Goal: Task Accomplishment & Management: Manage account settings

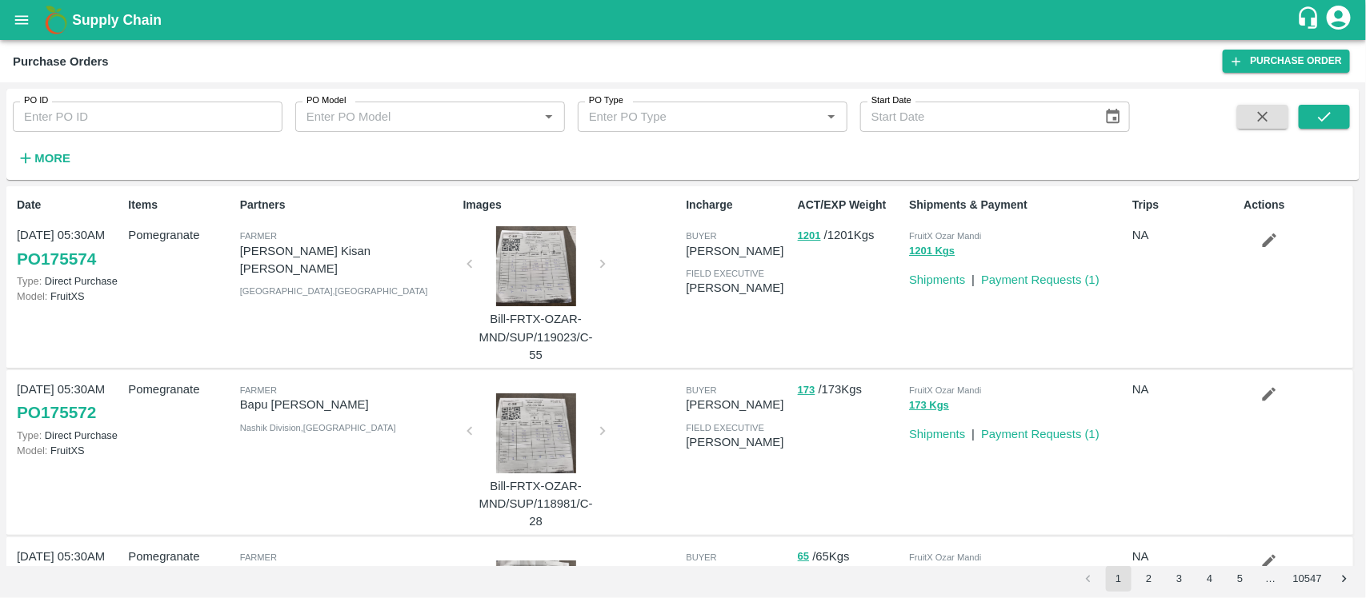
drag, startPoint x: 0, startPoint y: 0, endPoint x: 46, endPoint y: 154, distance: 160.2
click at [46, 154] on strong "More" at bounding box center [52, 158] width 36 height 13
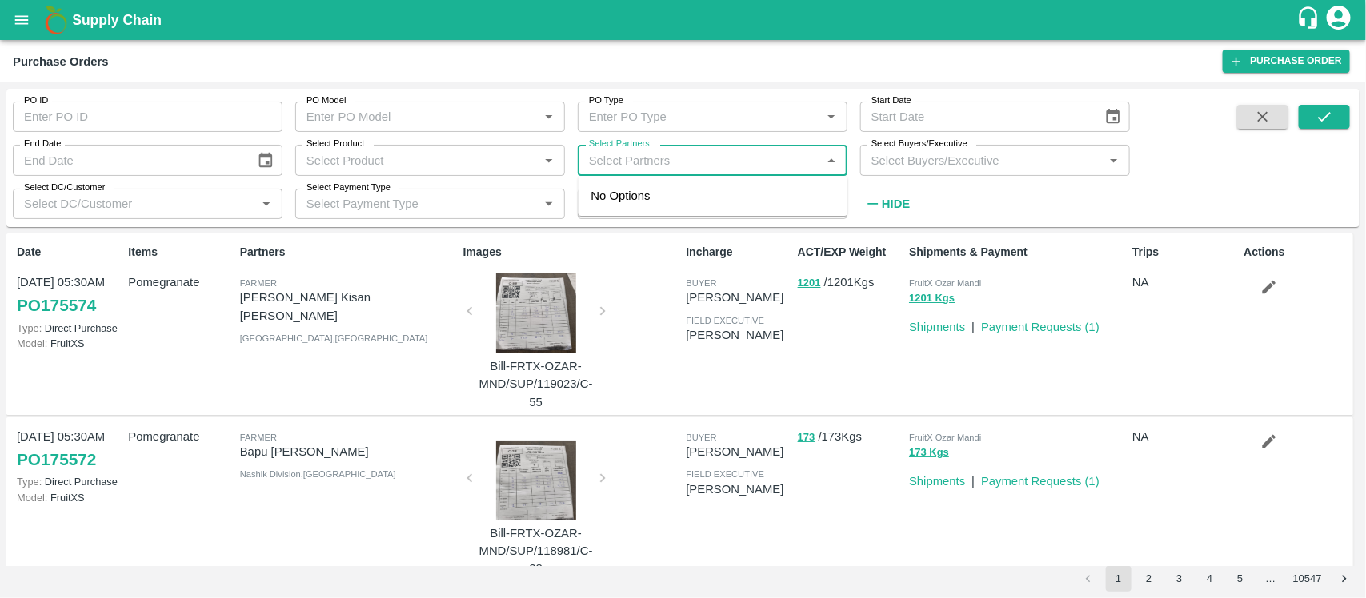
click at [613, 158] on input "Select Partners" at bounding box center [699, 160] width 234 height 21
paste input "9158334487"
type input "9158334487"
click at [621, 197] on input "checkbox" at bounding box center [614, 205] width 32 height 32
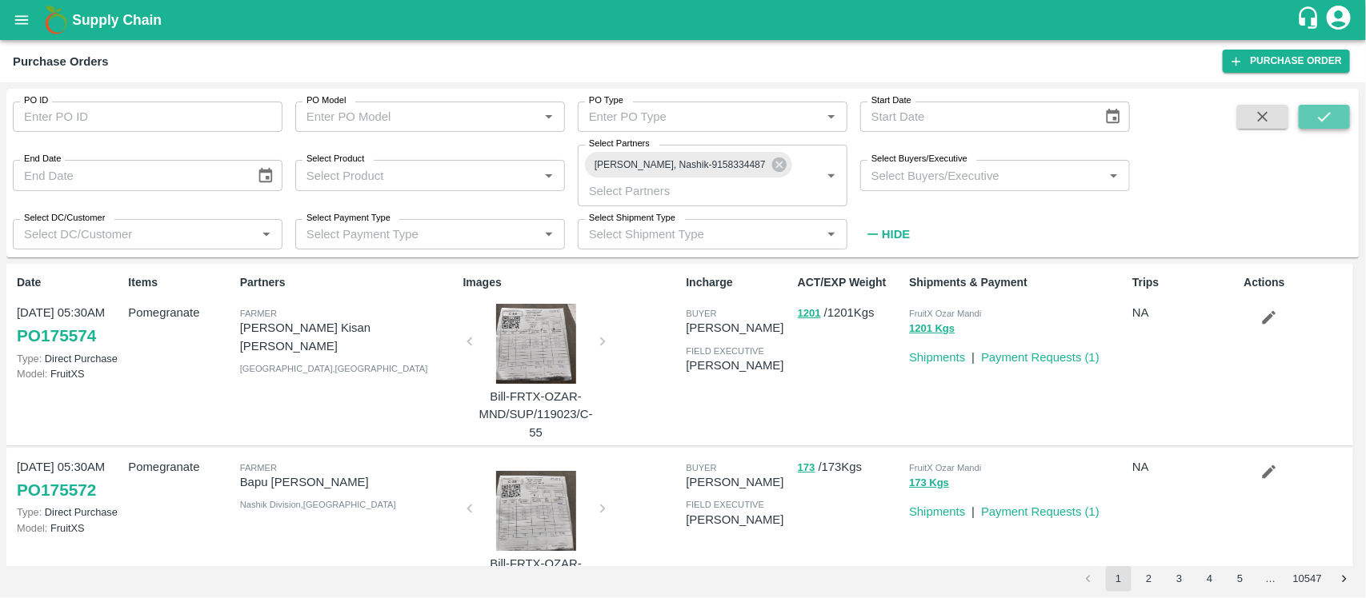
click at [1336, 118] on button "submit" at bounding box center [1323, 117] width 51 height 24
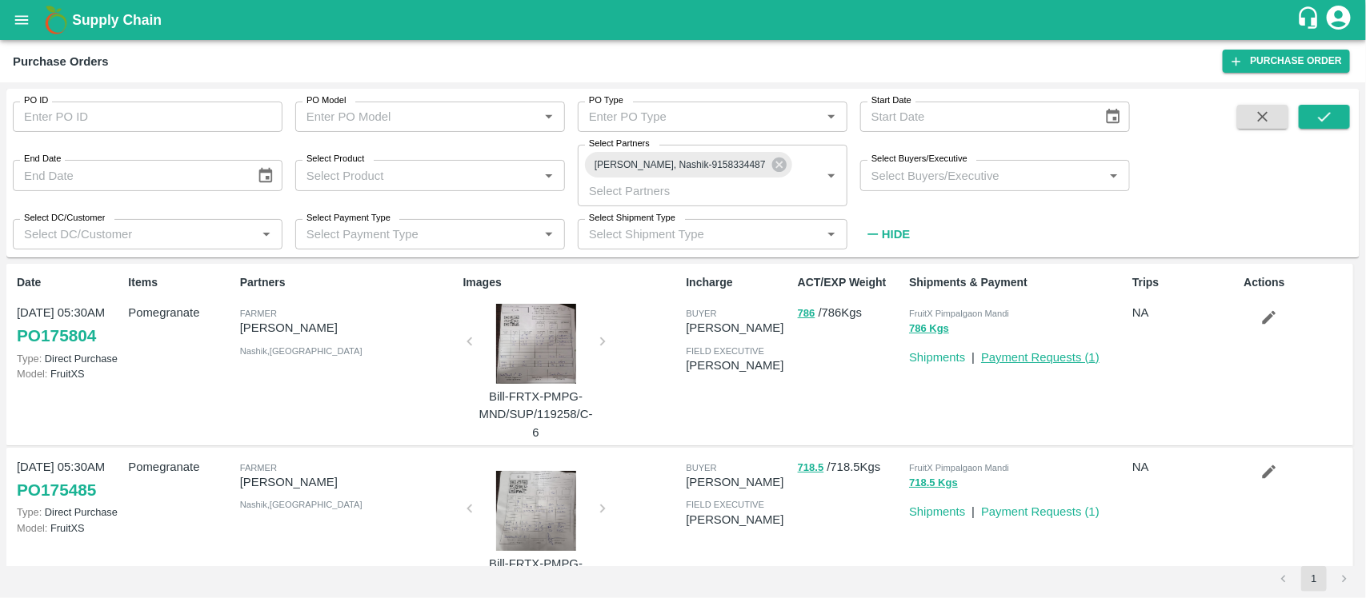
click at [1024, 354] on link "Payment Requests ( 1 )" at bounding box center [1040, 357] width 118 height 13
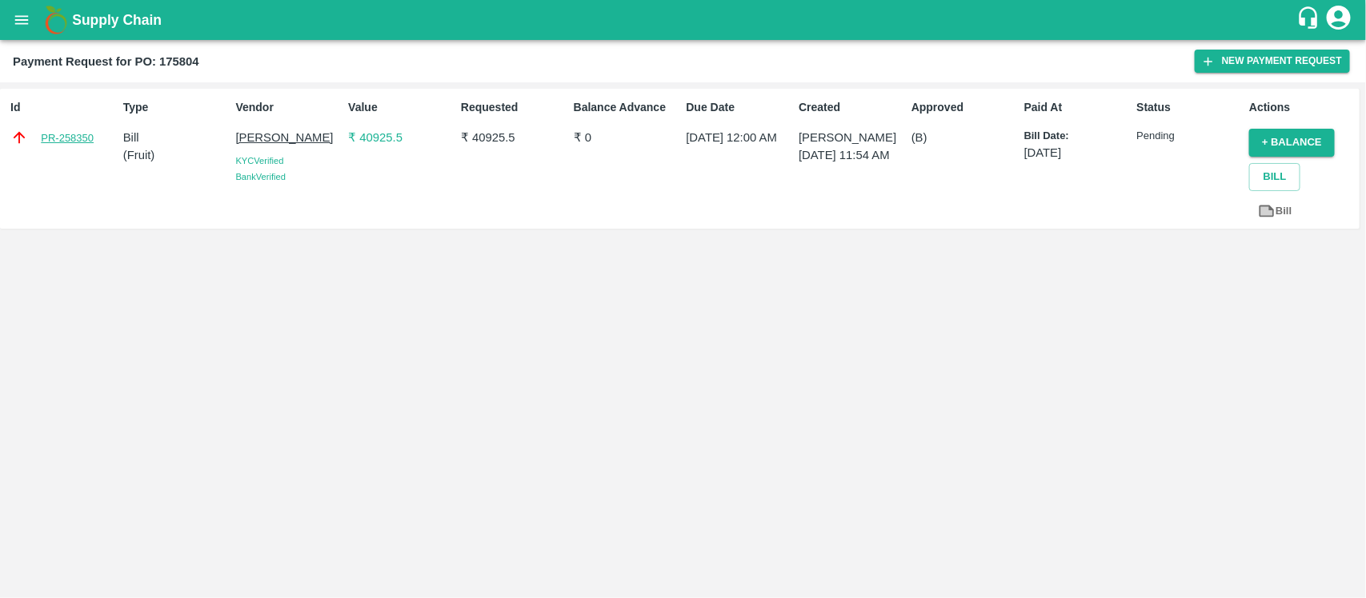
click at [74, 133] on link "PR-258350" at bounding box center [67, 138] width 53 height 16
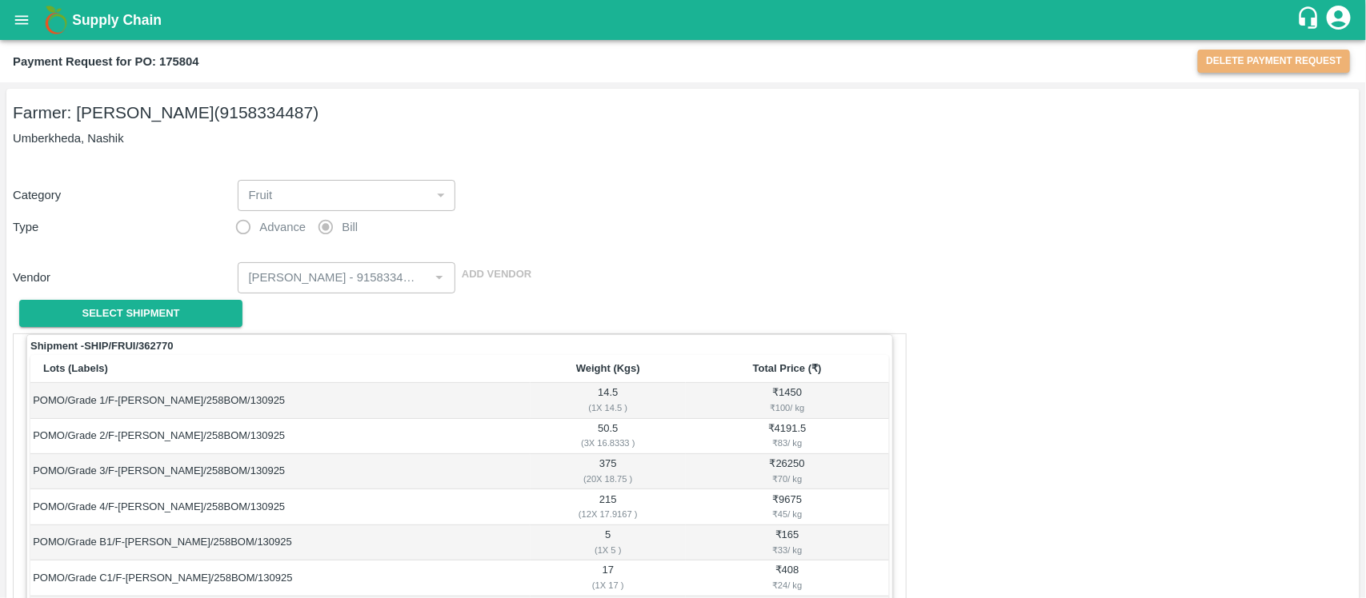
click at [1241, 58] on button "Delete Payment Request" at bounding box center [1274, 61] width 152 height 23
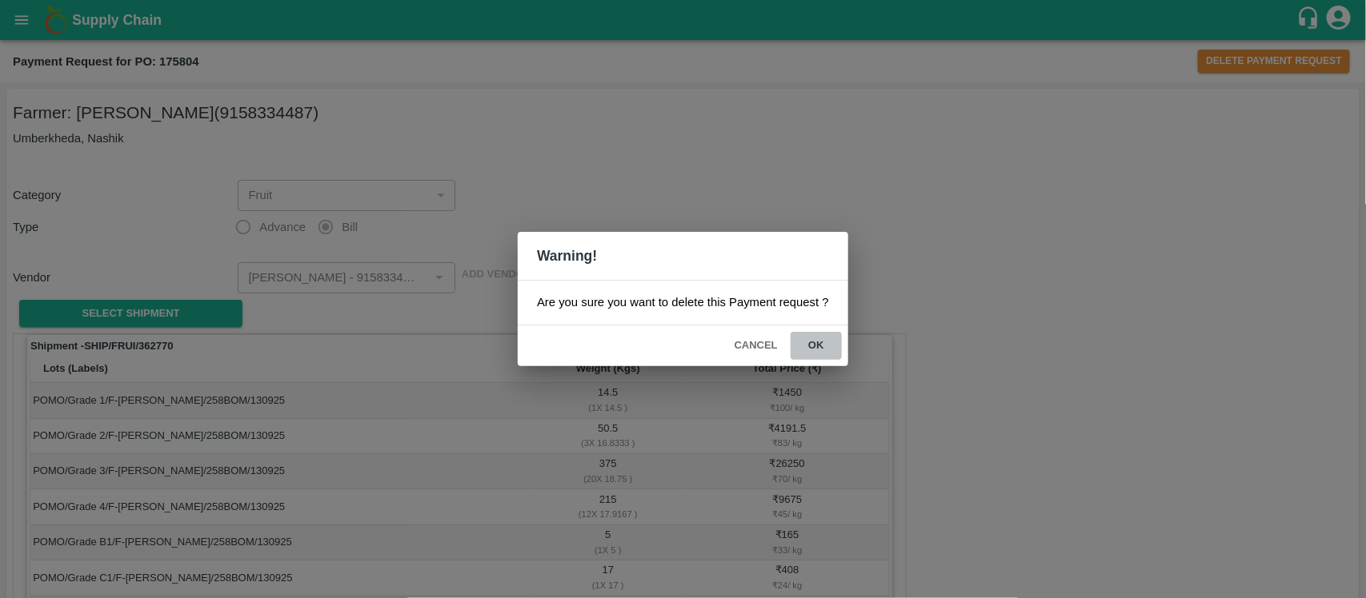
click at [822, 344] on button "ok" at bounding box center [815, 346] width 51 height 28
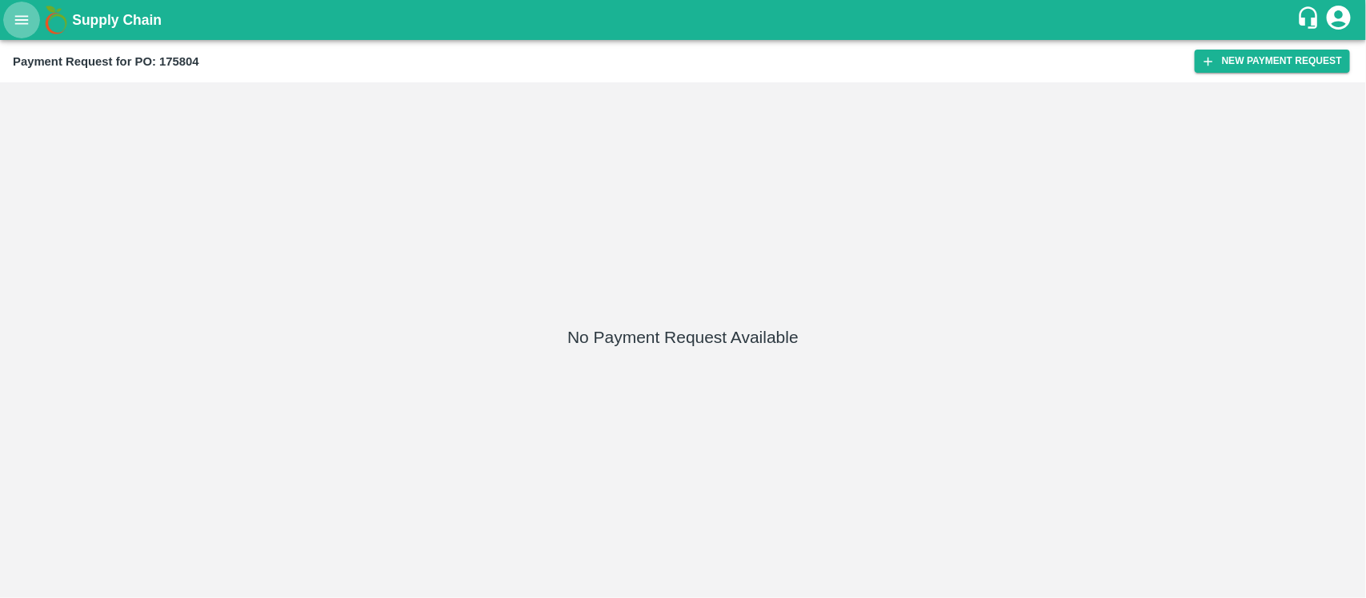
click at [28, 18] on icon "open drawer" at bounding box center [22, 20] width 18 height 18
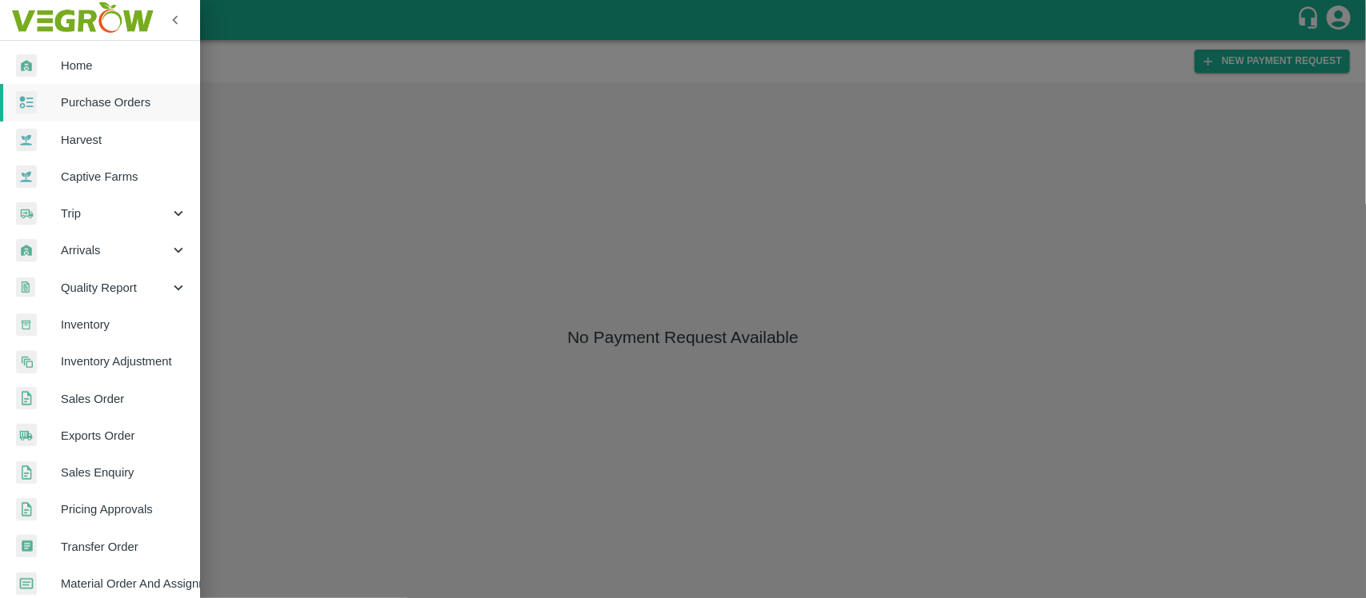
click at [310, 128] on div at bounding box center [683, 299] width 1366 height 598
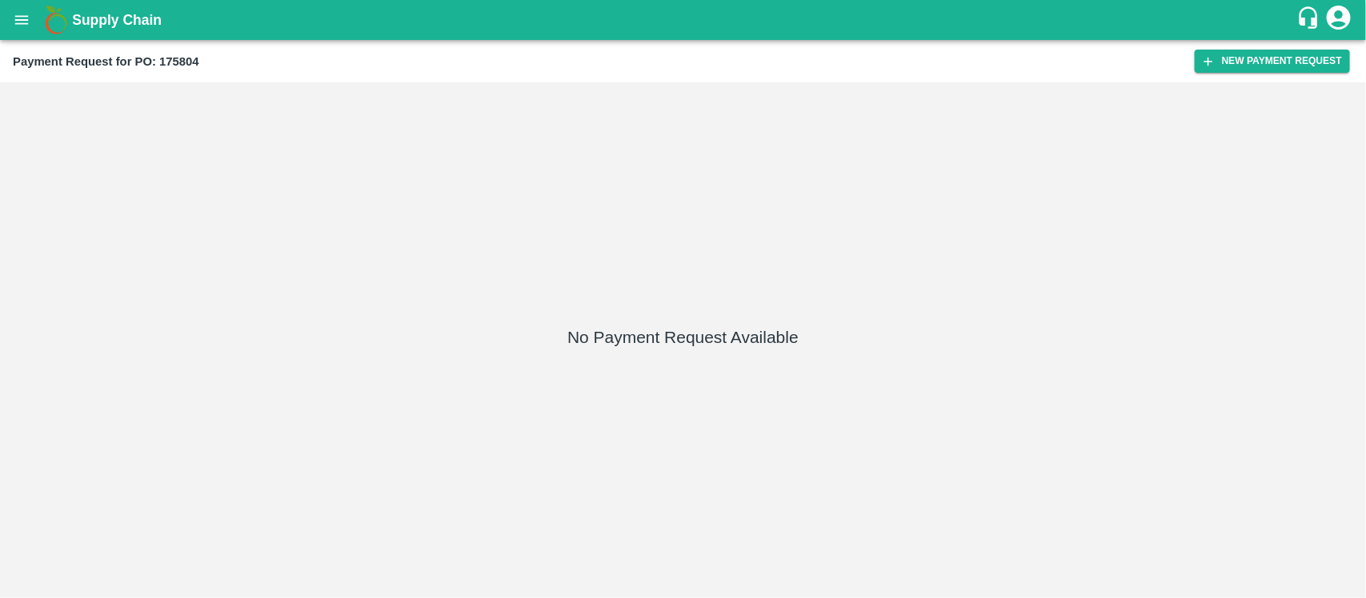
click at [24, 18] on icon "open drawer" at bounding box center [22, 20] width 18 height 18
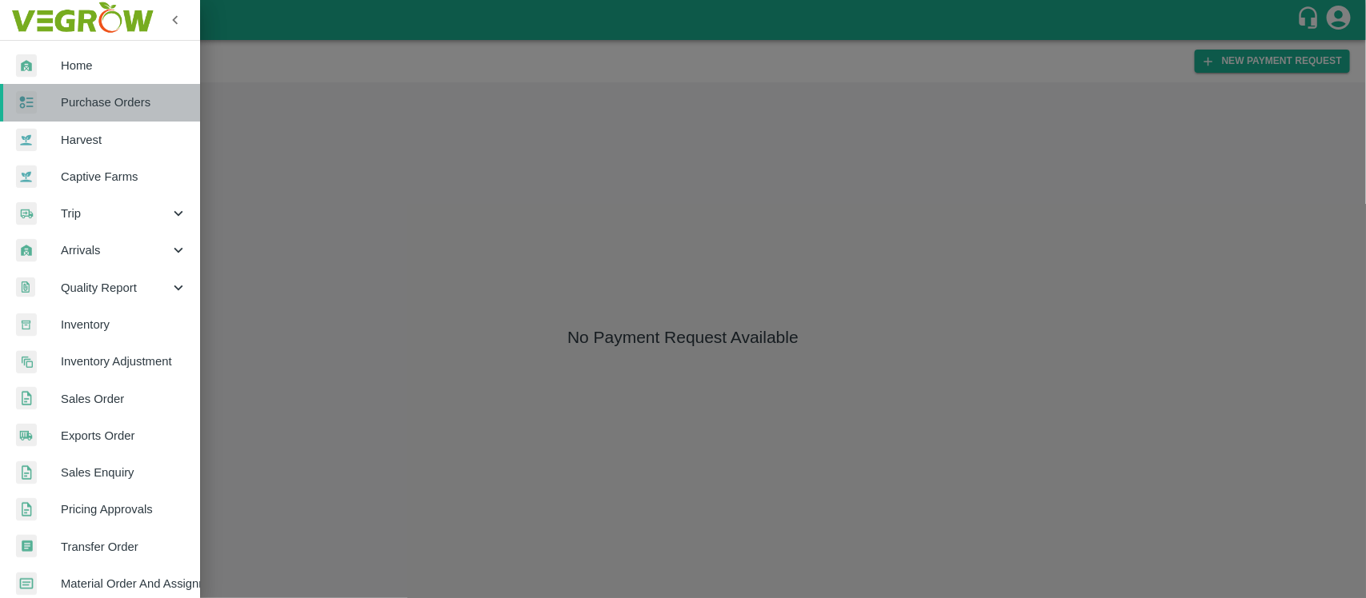
click at [114, 106] on span "Purchase Orders" at bounding box center [124, 103] width 126 height 18
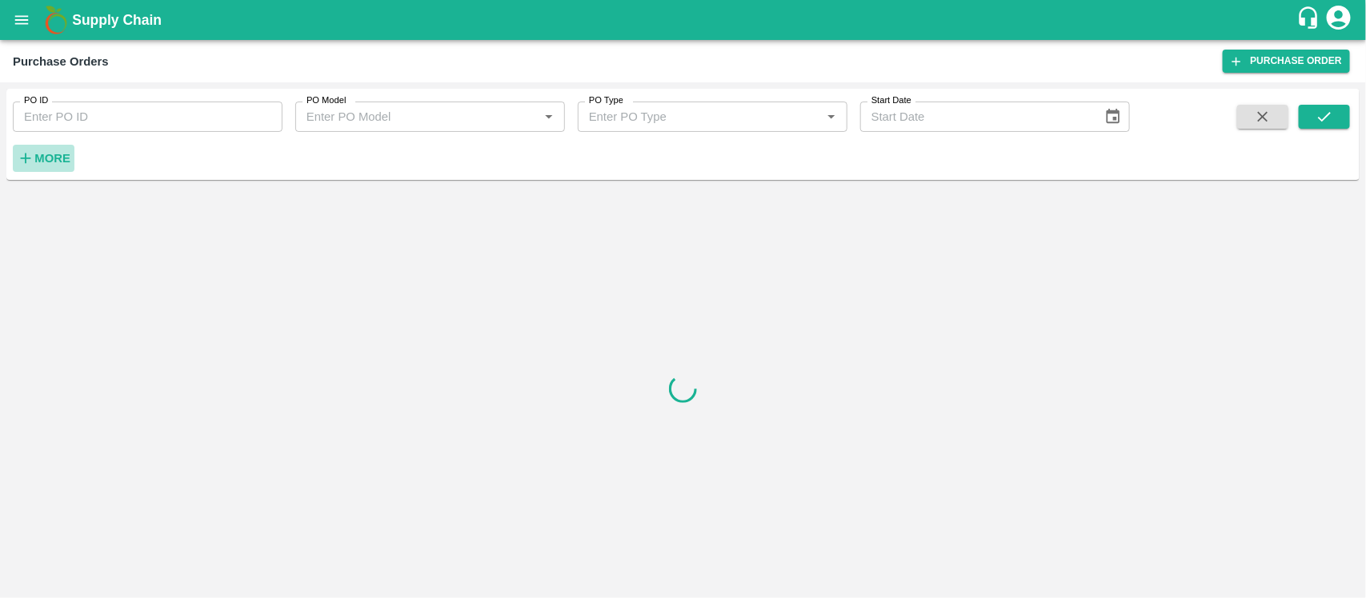
click at [54, 158] on strong "More" at bounding box center [52, 158] width 36 height 13
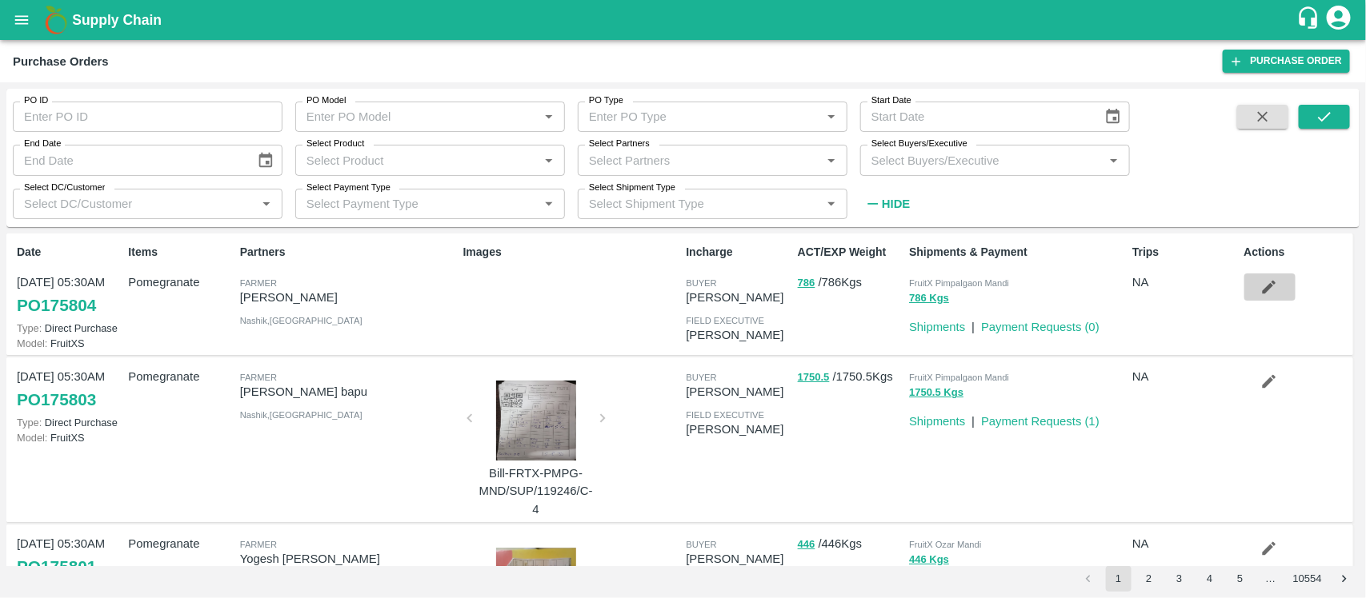
click at [1268, 282] on icon "button" at bounding box center [1269, 287] width 18 height 18
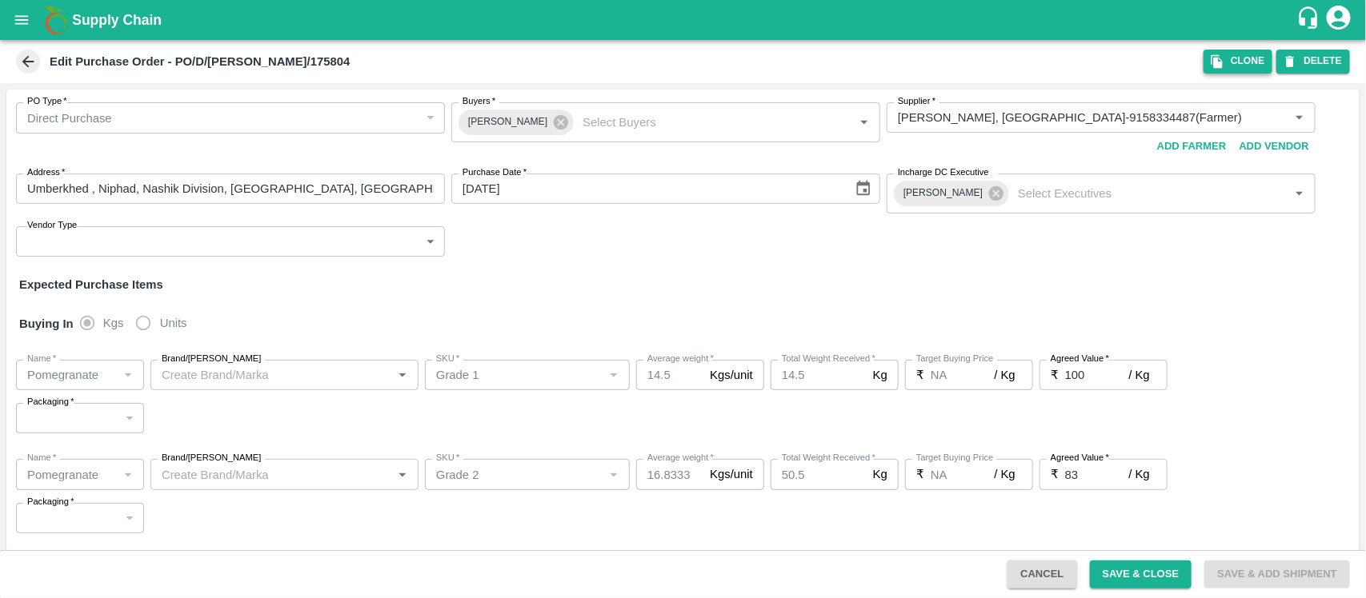
click at [1316, 60] on button "DELETE" at bounding box center [1313, 61] width 74 height 23
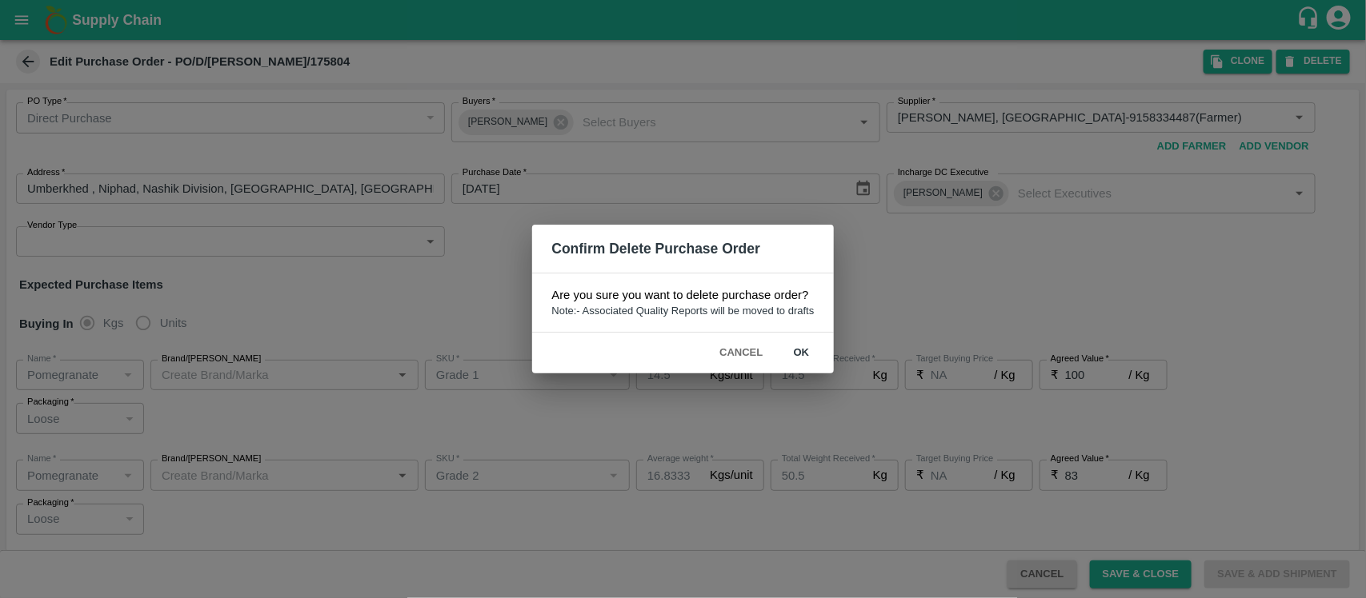
click at [800, 345] on button "ok" at bounding box center [801, 353] width 51 height 28
